Goal: Information Seeking & Learning: Check status

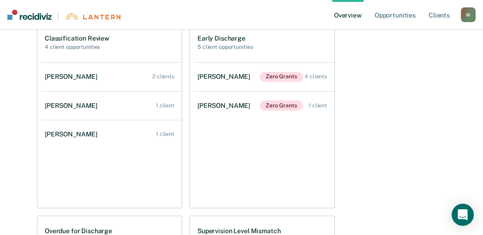
scroll to position [332, 0]
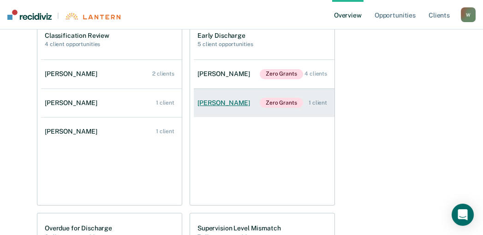
click at [315, 102] on div "1 client" at bounding box center [318, 103] width 18 height 6
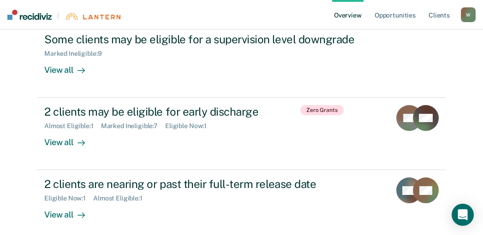
scroll to position [233, 0]
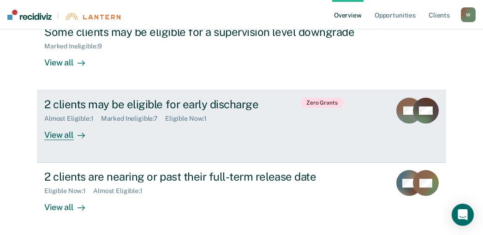
click at [66, 132] on div "View all" at bounding box center [70, 132] width 52 height 18
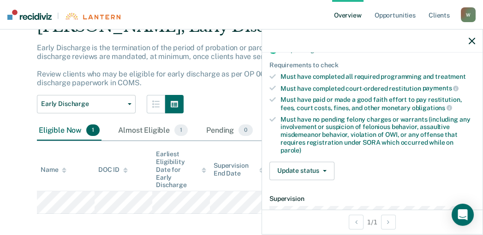
scroll to position [209, 0]
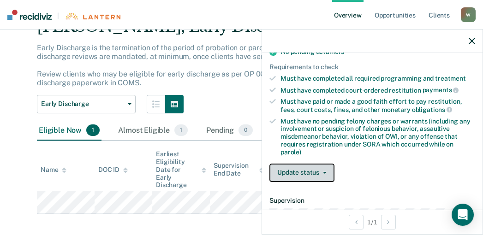
click at [326, 166] on button "Update status" at bounding box center [302, 173] width 65 height 18
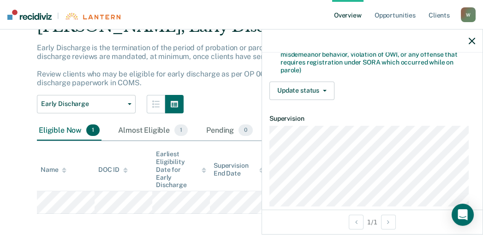
scroll to position [293, 0]
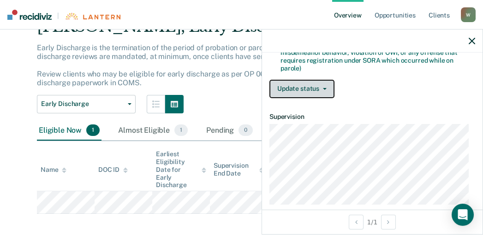
click at [323, 89] on button "Update status" at bounding box center [302, 89] width 65 height 18
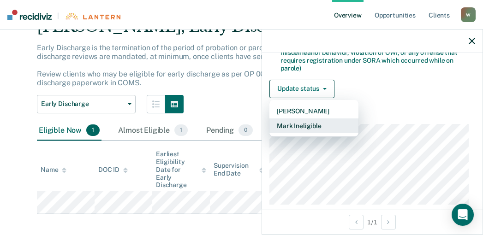
click at [299, 123] on button "Mark Ineligible" at bounding box center [314, 126] width 89 height 15
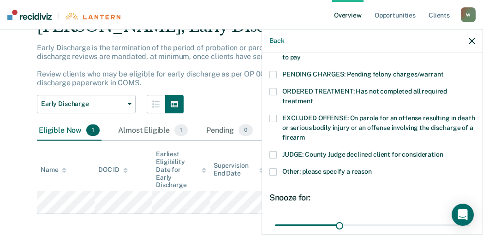
click at [276, 115] on span at bounding box center [273, 118] width 7 height 7
click at [305, 134] on input "EXCLUDED OFFENSE: On parole for an offense resulting in death or serious bodily…" at bounding box center [305, 134] width 0 height 0
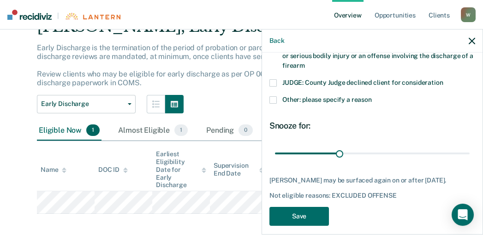
scroll to position [371, 0]
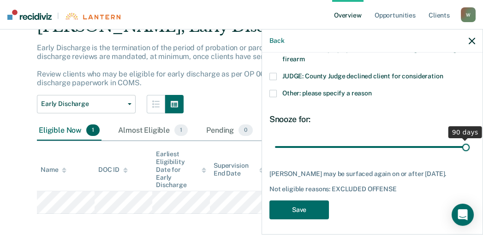
drag, startPoint x: 340, startPoint y: 136, endPoint x: 464, endPoint y: 132, distance: 124.2
type input "90"
click at [464, 139] on input "range" at bounding box center [372, 147] width 195 height 16
click at [273, 90] on span at bounding box center [273, 93] width 7 height 7
click at [372, 90] on input "Other: please specify a reason" at bounding box center [372, 90] width 0 height 0
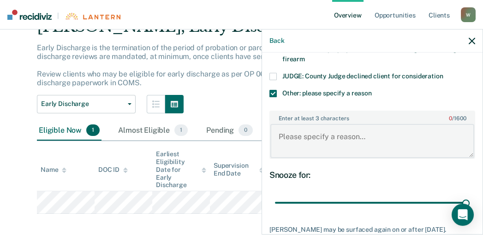
click at [291, 124] on textarea "Enter at least 3 characters 0 / 1600" at bounding box center [372, 141] width 204 height 34
paste textarea "750.224F -- Weapons - Firearms - Possession by [PERSON_NAME] (Habitual Criminal…"
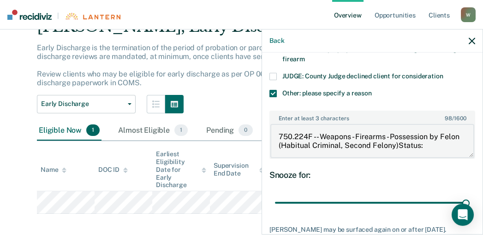
scroll to position [0, 0]
type textarea "750.224F -- Weapons - Firearms - Possession by [PERSON_NAME] (Habitual Criminal…"
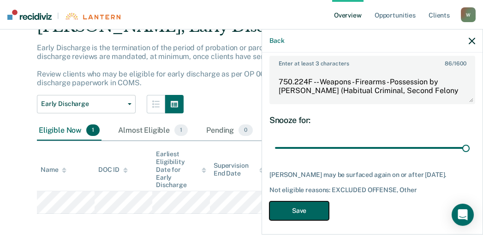
click at [308, 203] on button "Save" at bounding box center [300, 211] width 60 height 19
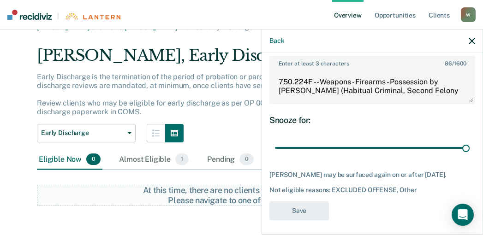
scroll to position [16, 0]
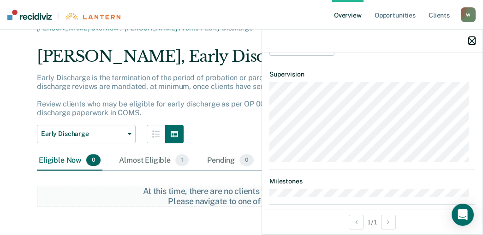
click at [474, 39] on icon "button" at bounding box center [472, 41] width 6 height 6
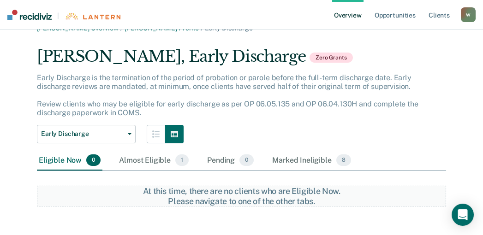
scroll to position [233, 0]
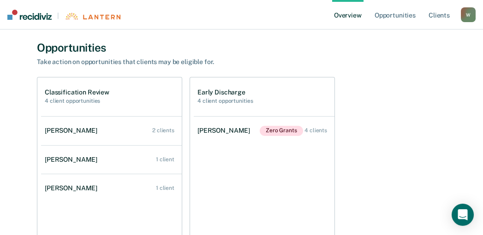
scroll to position [276, 0]
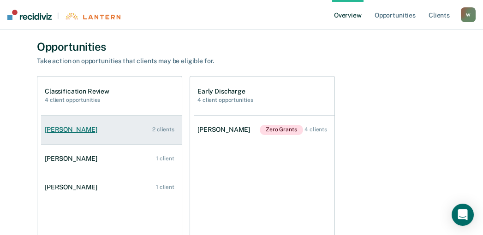
click at [72, 132] on div "[PERSON_NAME]" at bounding box center [73, 130] width 56 height 8
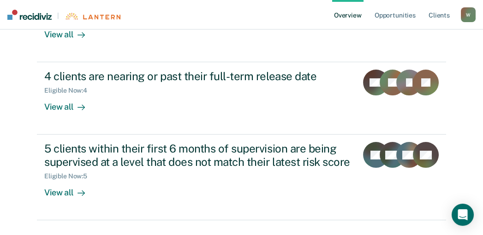
scroll to position [267, 0]
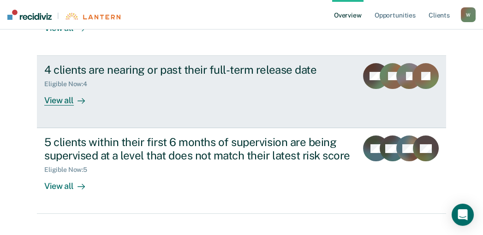
click at [66, 103] on div "View all" at bounding box center [70, 97] width 52 height 18
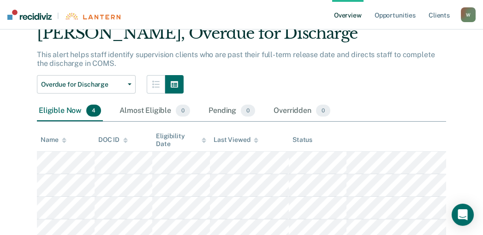
scroll to position [40, 0]
click at [389, 146] on th at bounding box center [397, 140] width 100 height 23
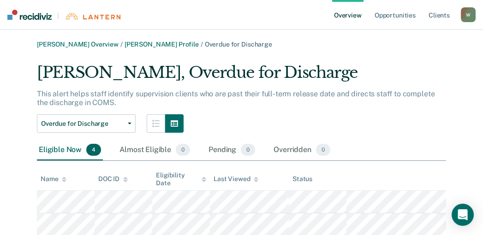
click at [351, 17] on link "Overview" at bounding box center [347, 15] width 31 height 30
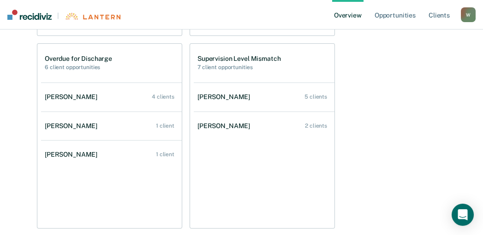
scroll to position [520, 0]
